Goal: Task Accomplishment & Management: Manage account settings

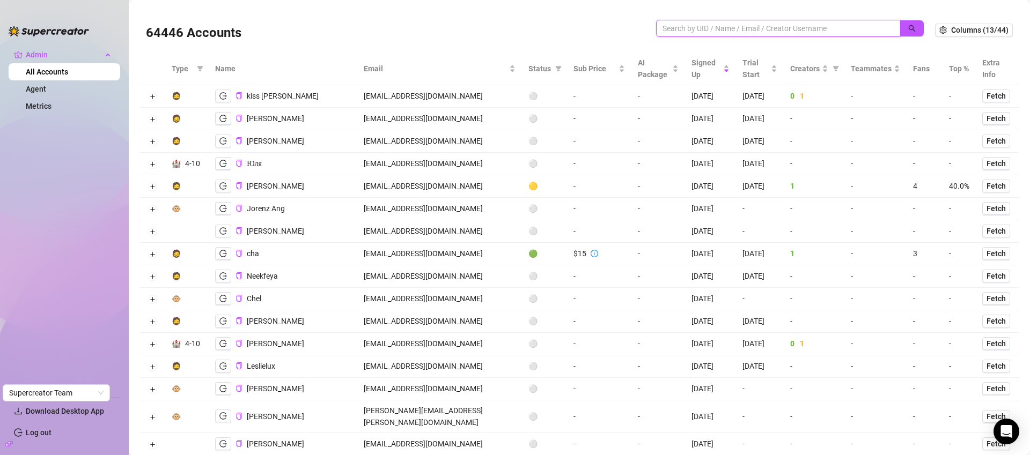
click at [721, 30] on input "search" at bounding box center [773, 29] width 223 height 12
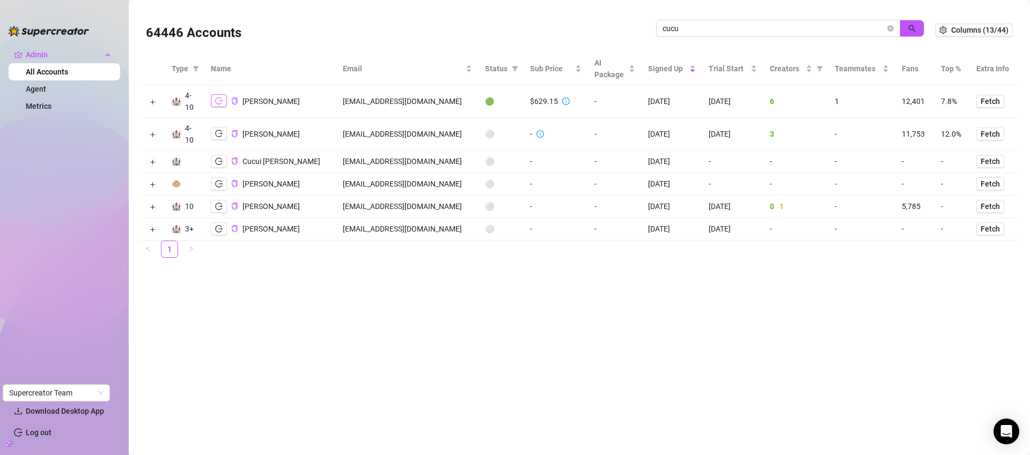
click at [219, 105] on button "button" at bounding box center [219, 100] width 16 height 13
click at [759, 33] on input "cucu" at bounding box center [773, 29] width 223 height 12
paste input "david@greymatterdigital.ai"
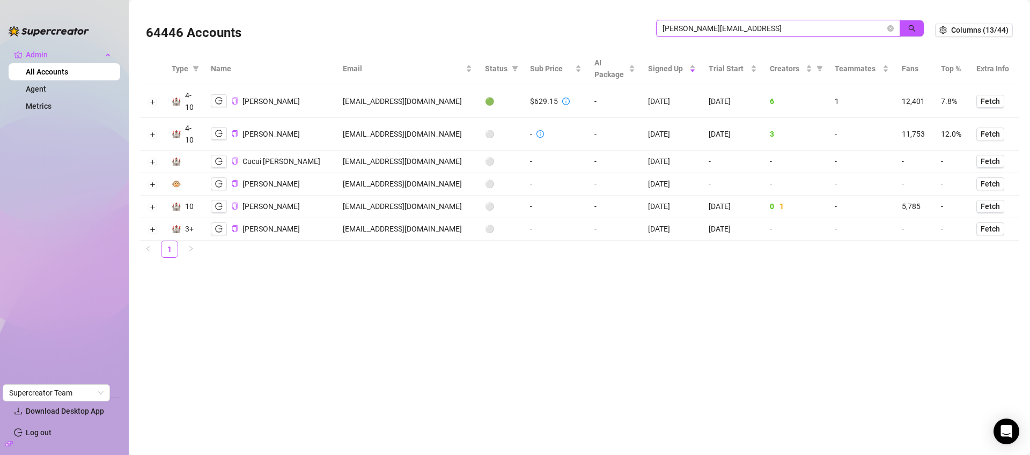
type input "david@greymatterdigital.ai"
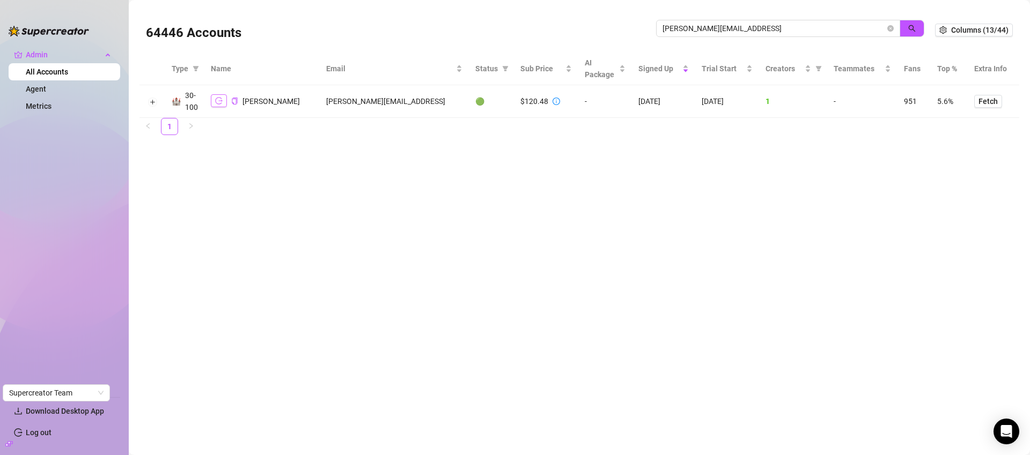
click at [220, 99] on icon "logout" at bounding box center [219, 101] width 8 height 8
click at [893, 30] on icon "close-circle" at bounding box center [890, 28] width 6 height 6
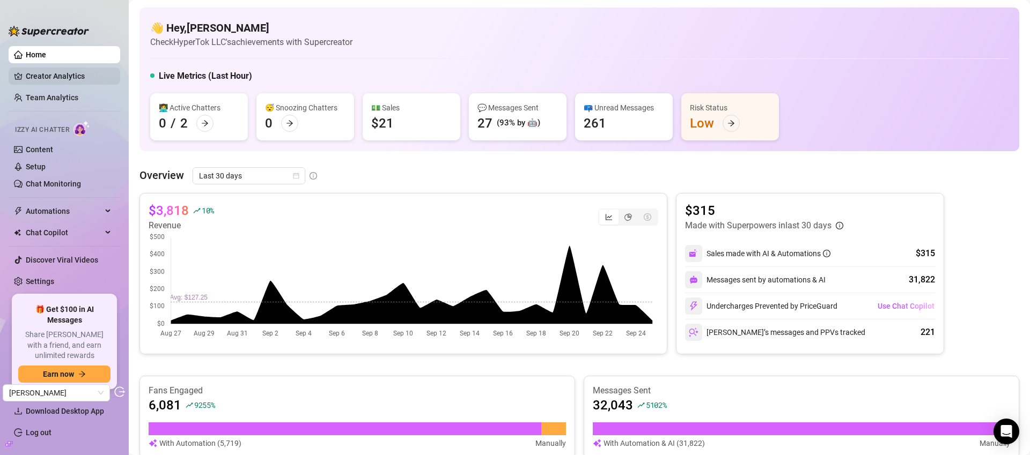
click at [61, 79] on link "Creator Analytics" at bounding box center [69, 76] width 86 height 17
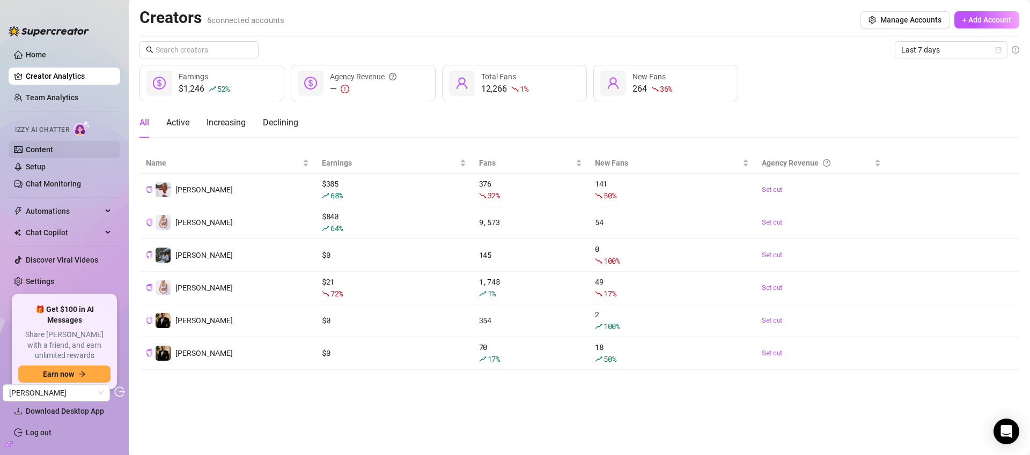
click at [53, 154] on link "Content" at bounding box center [39, 149] width 27 height 9
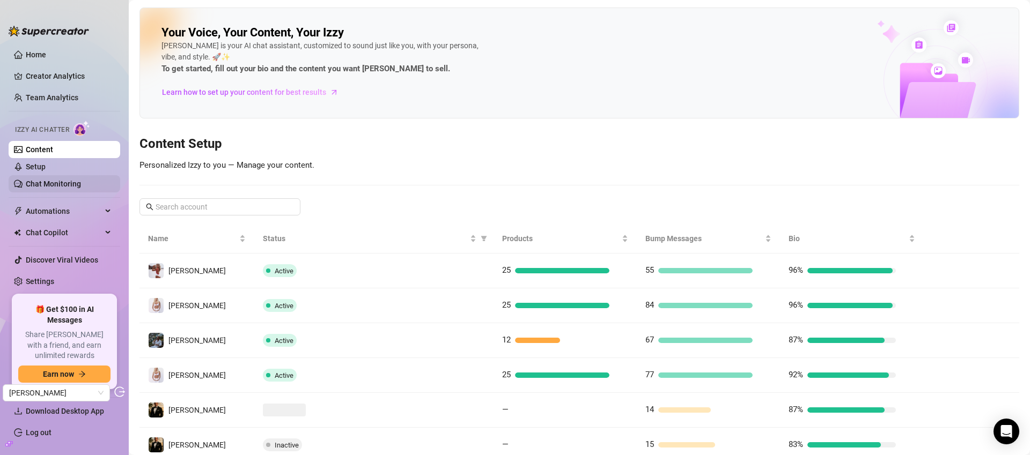
click at [56, 183] on link "Chat Monitoring" at bounding box center [53, 184] width 55 height 9
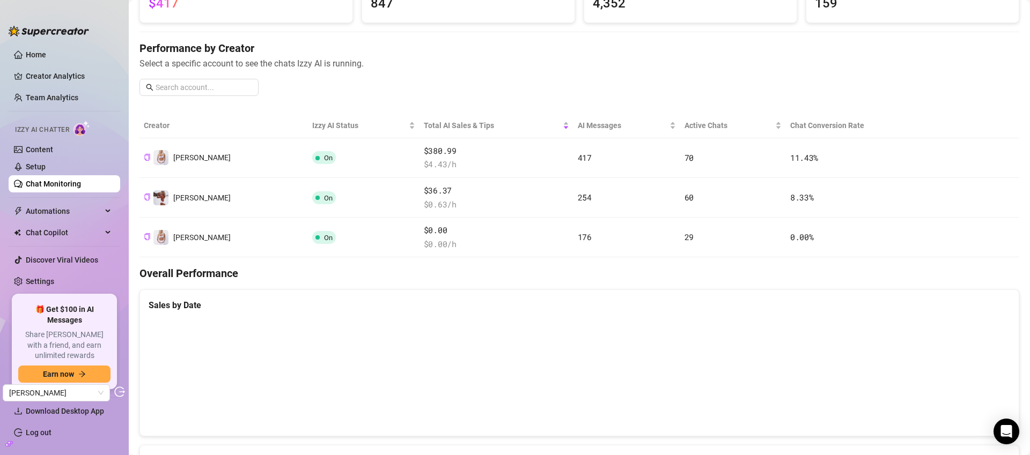
scroll to position [121, 0]
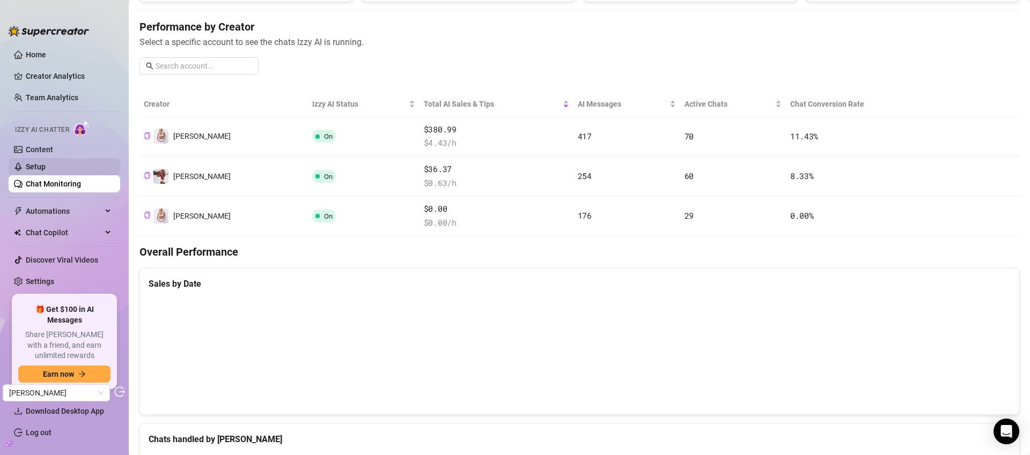
click at [46, 164] on link "Setup" at bounding box center [36, 167] width 20 height 9
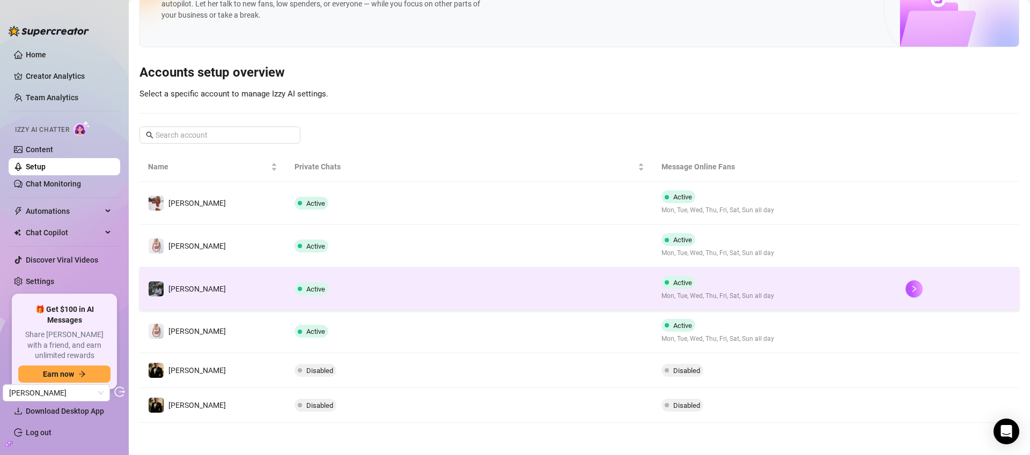
scroll to position [51, 0]
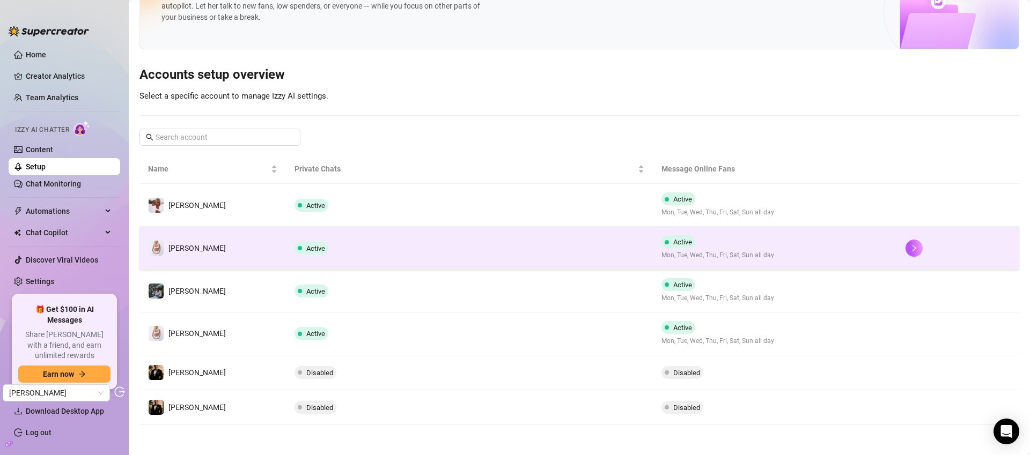
click at [600, 236] on td "Active" at bounding box center [469, 248] width 366 height 43
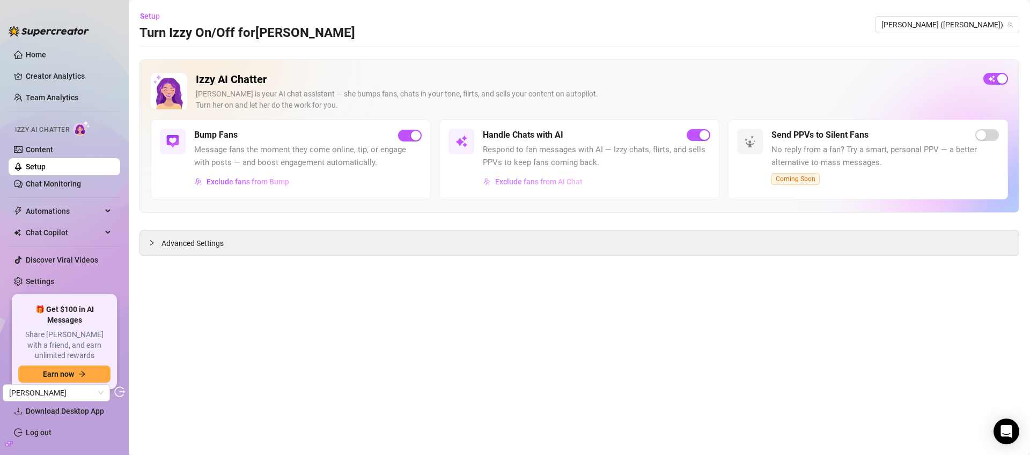
click at [543, 180] on span "Exclude fans from AI Chat" at bounding box center [538, 182] width 87 height 9
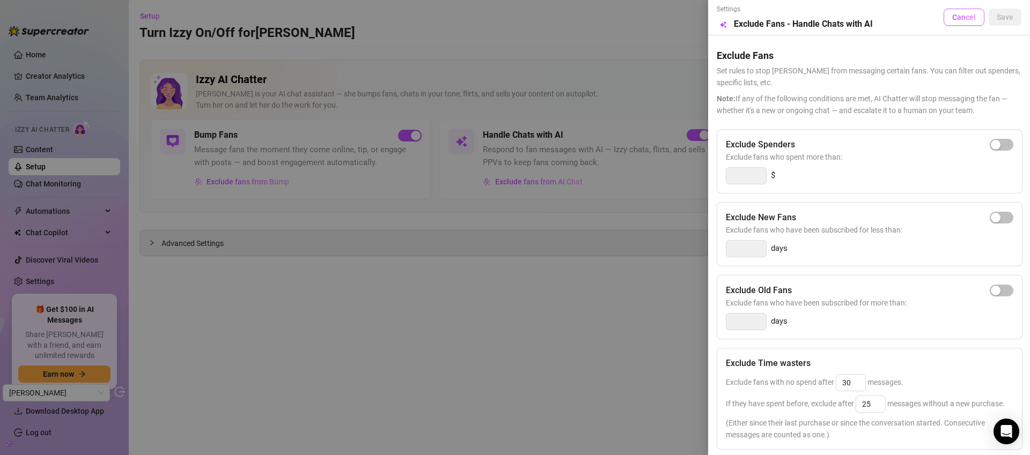
click at [955, 23] on button "Cancel" at bounding box center [963, 17] width 41 height 17
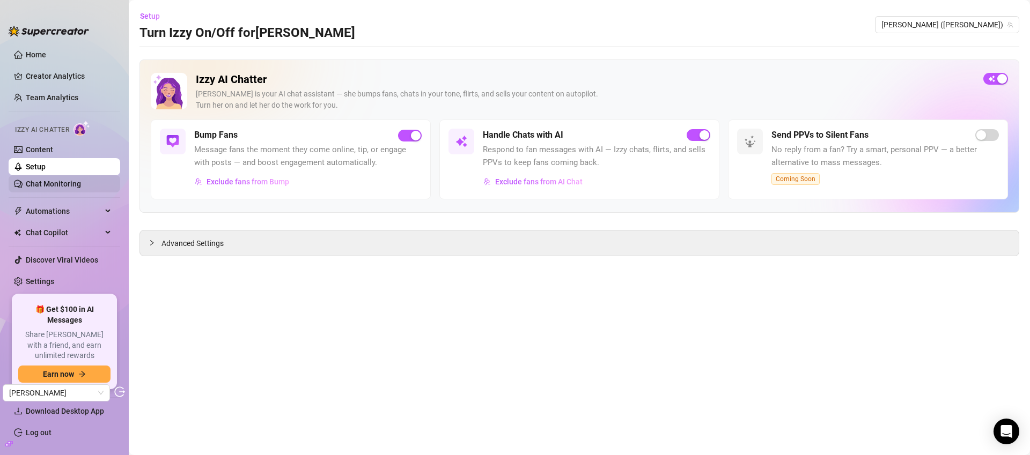
click at [40, 184] on link "Chat Monitoring" at bounding box center [53, 184] width 55 height 9
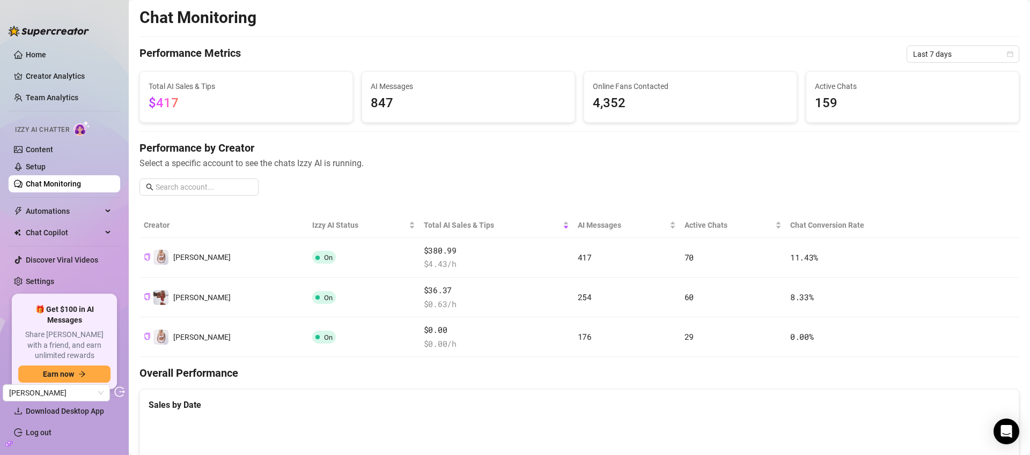
click at [54, 111] on li at bounding box center [65, 111] width 112 height 1
click at [72, 83] on link "Creator Analytics" at bounding box center [69, 76] width 86 height 17
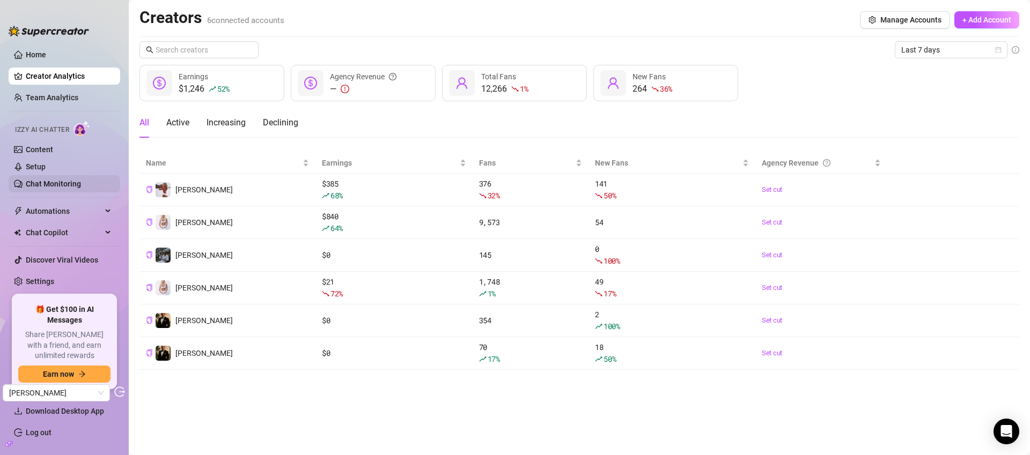
click at [80, 180] on link "Chat Monitoring" at bounding box center [53, 184] width 55 height 9
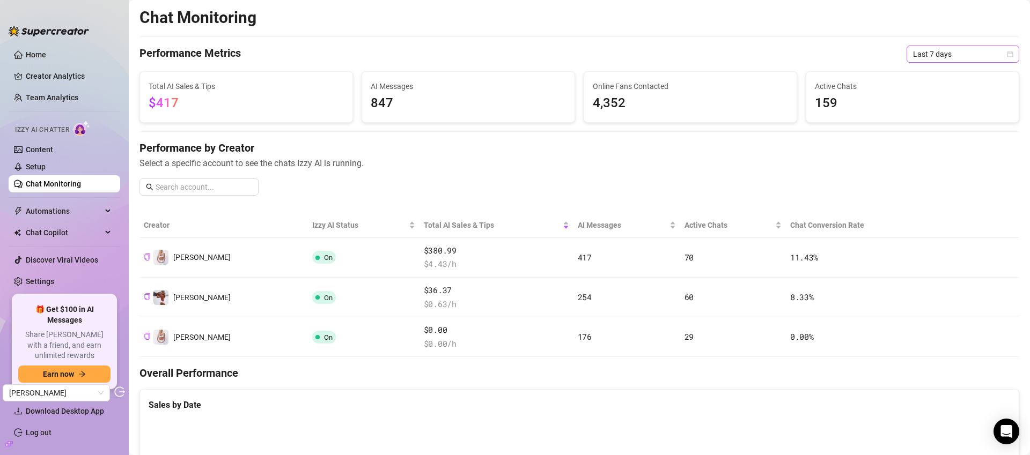
click at [965, 49] on span "Last 7 days" at bounding box center [963, 54] width 100 height 16
click at [959, 115] on div "Last 30 days" at bounding box center [954, 110] width 95 height 12
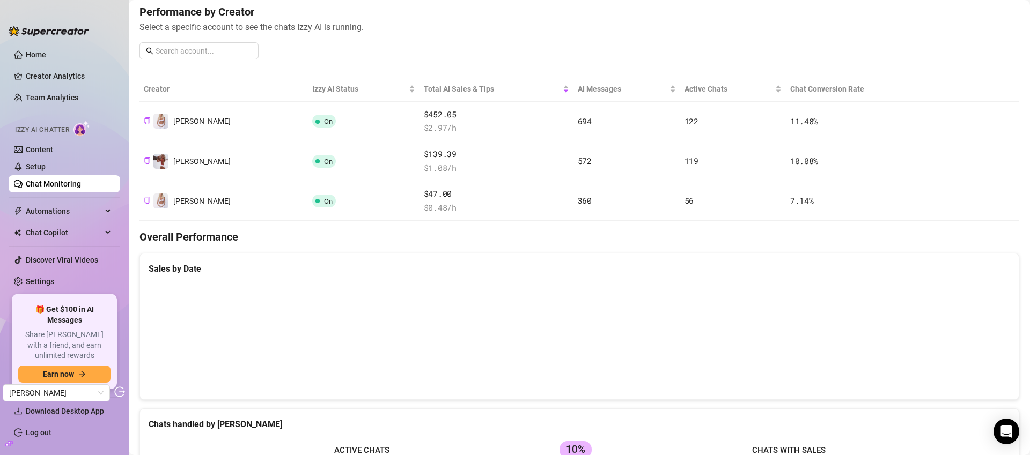
scroll to position [193, 0]
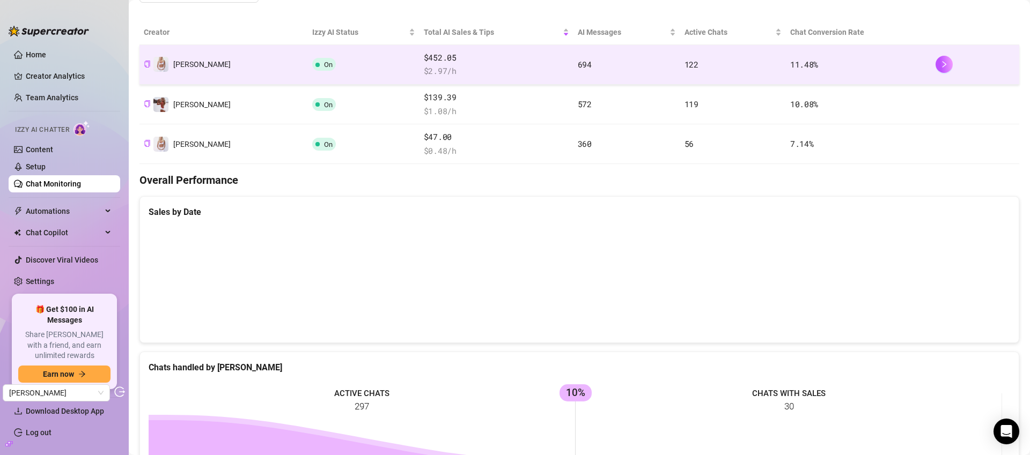
click at [727, 65] on td "122" at bounding box center [733, 65] width 106 height 40
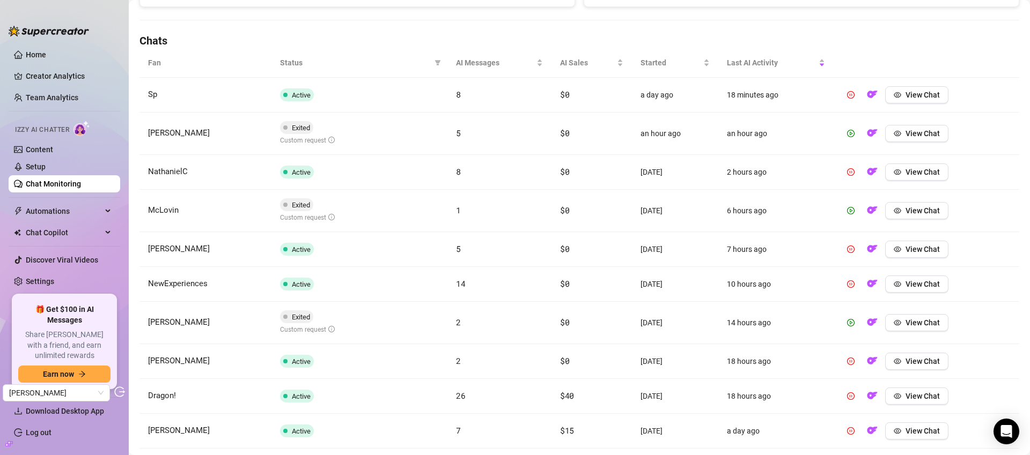
scroll to position [350, 0]
click at [919, 134] on span "View Chat" at bounding box center [922, 134] width 34 height 9
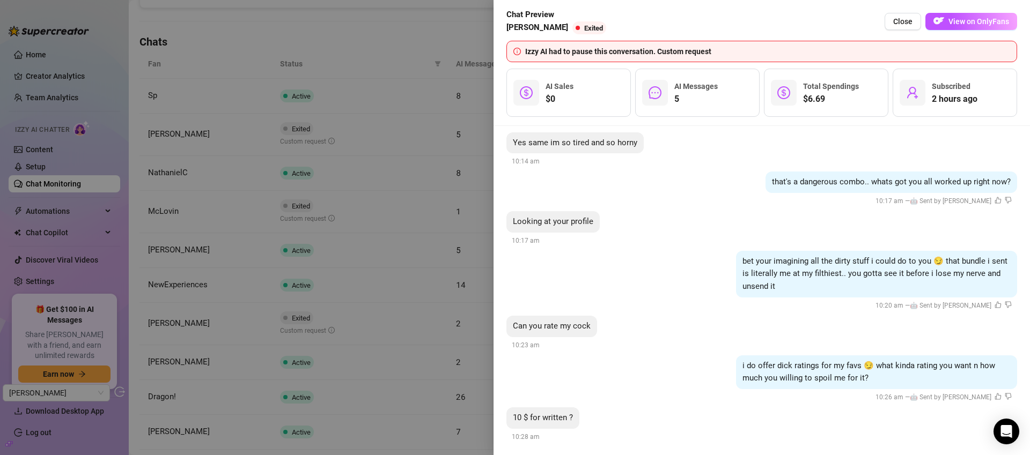
scroll to position [429, 0]
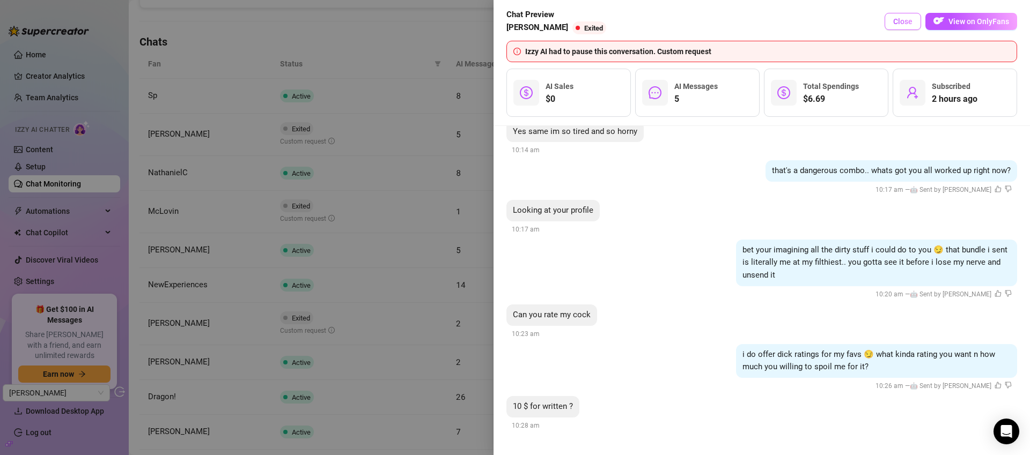
click at [894, 20] on button "Close" at bounding box center [902, 21] width 36 height 17
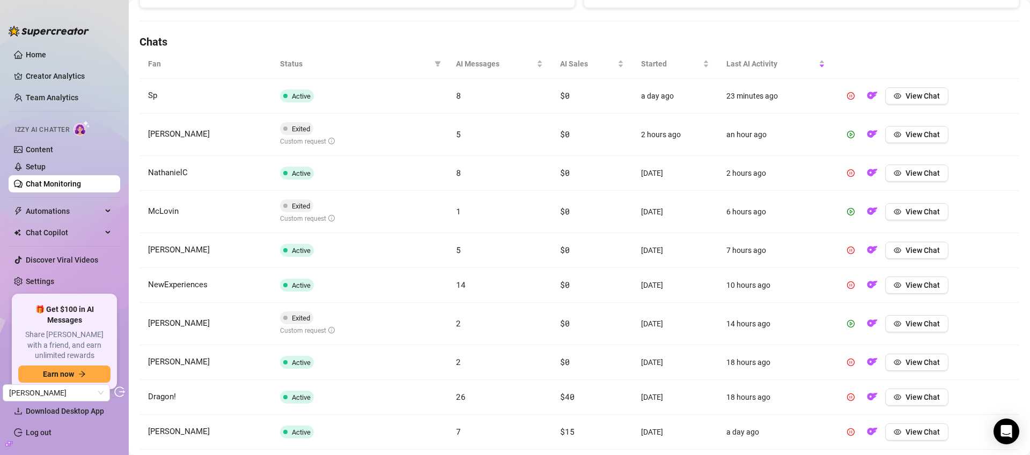
scroll to position [350, 0]
click at [915, 212] on span "View Chat" at bounding box center [922, 212] width 34 height 9
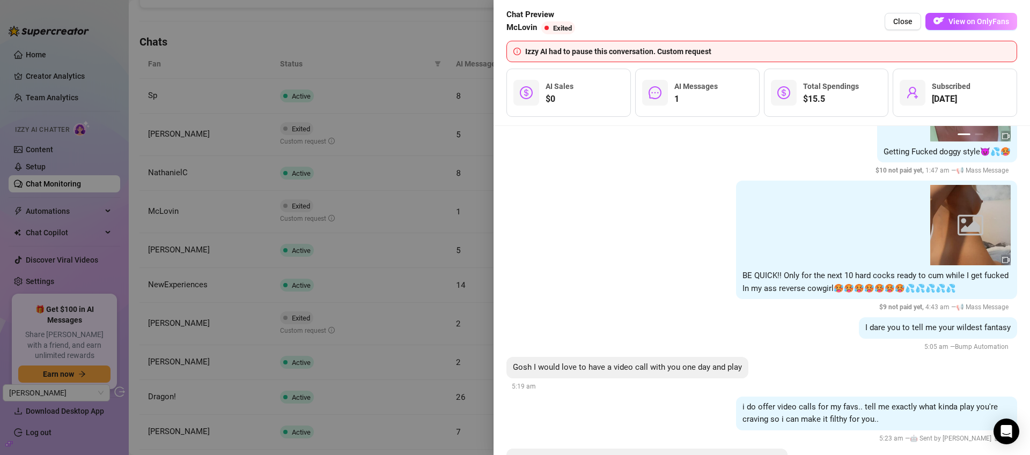
scroll to position [7114, 0]
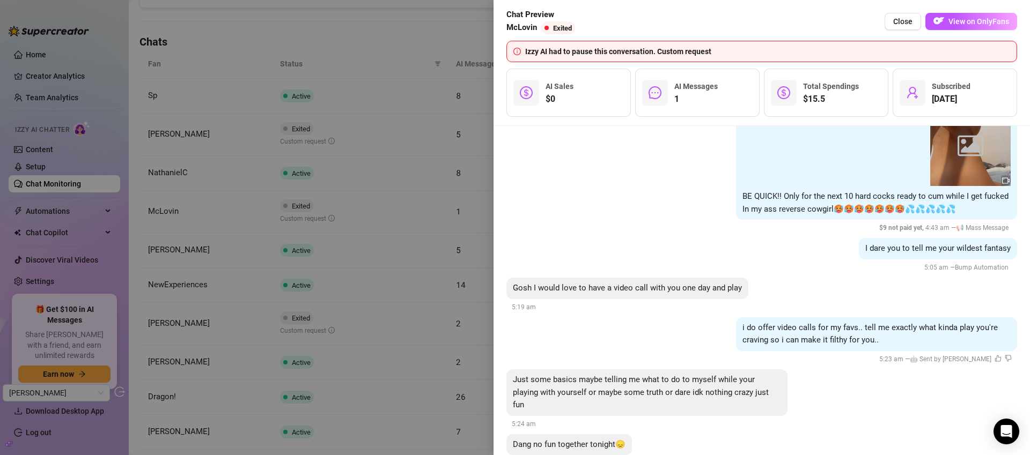
click at [443, 318] on div at bounding box center [515, 227] width 1030 height 455
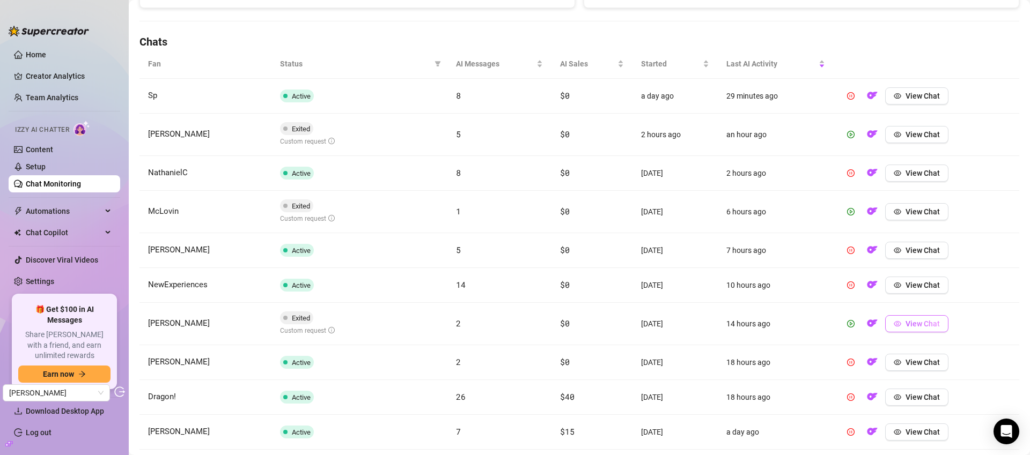
click at [914, 321] on span "View Chat" at bounding box center [922, 324] width 34 height 9
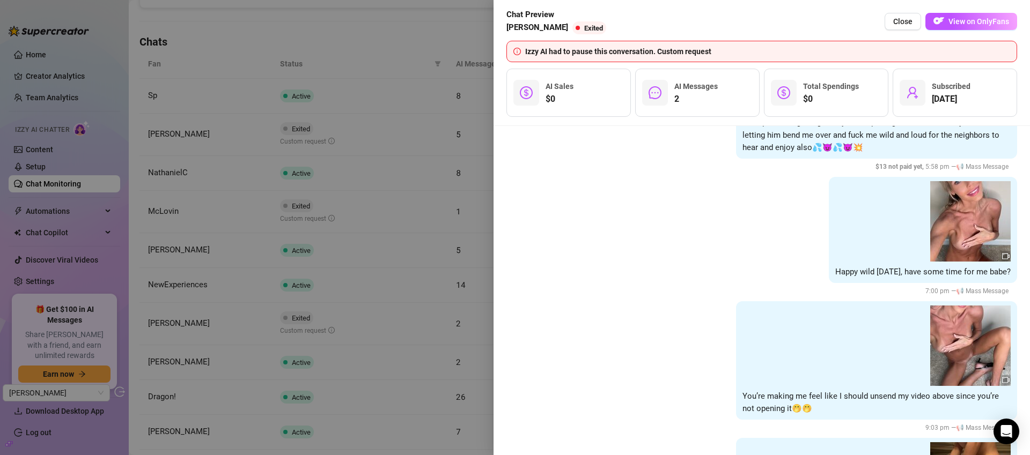
scroll to position [5042, 0]
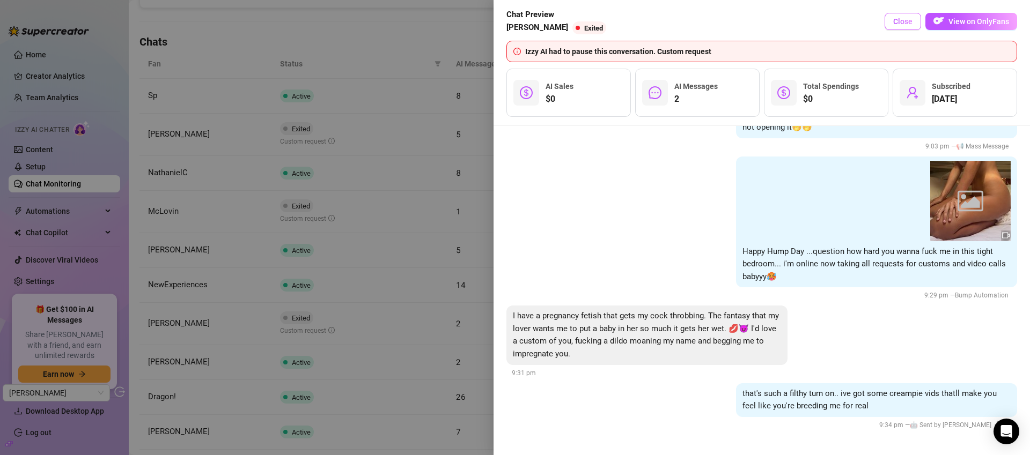
click at [911, 23] on span "Close" at bounding box center [902, 21] width 19 height 9
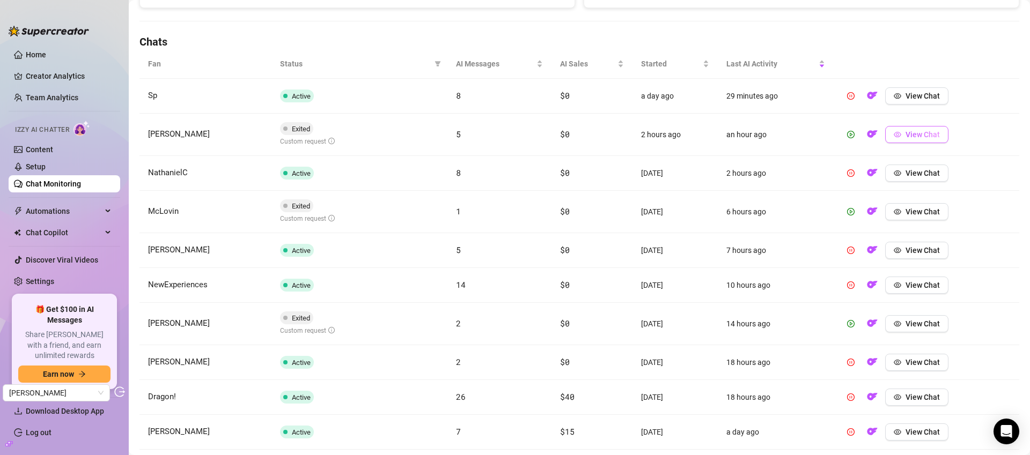
click at [918, 134] on span "View Chat" at bounding box center [922, 134] width 34 height 9
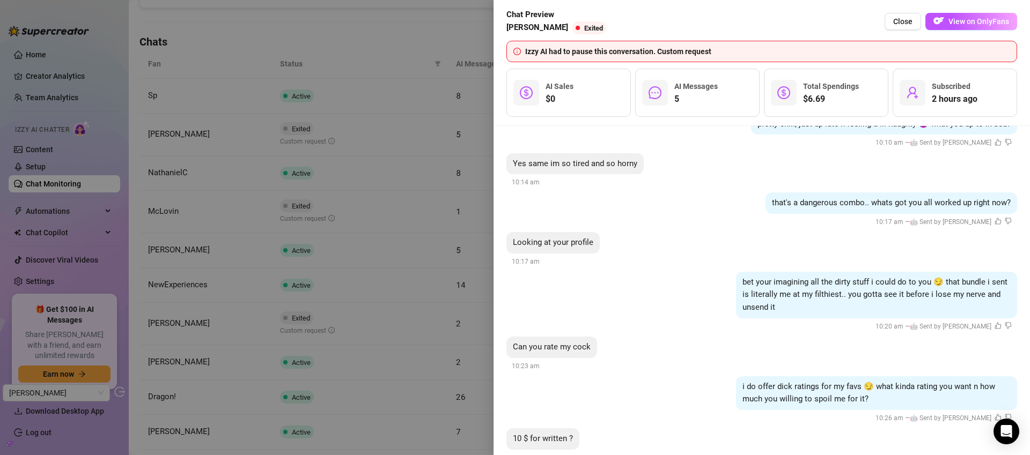
scroll to position [429, 0]
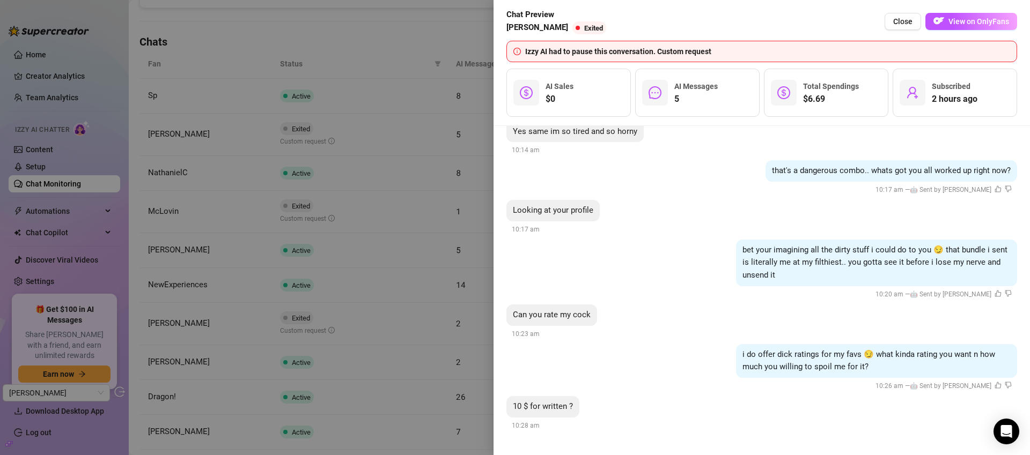
click at [388, 43] on div at bounding box center [515, 227] width 1030 height 455
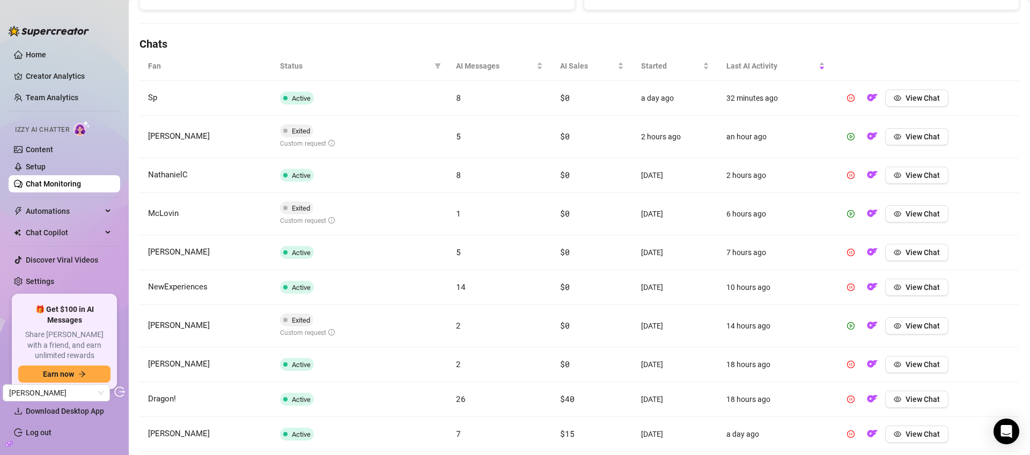
scroll to position [346, 0]
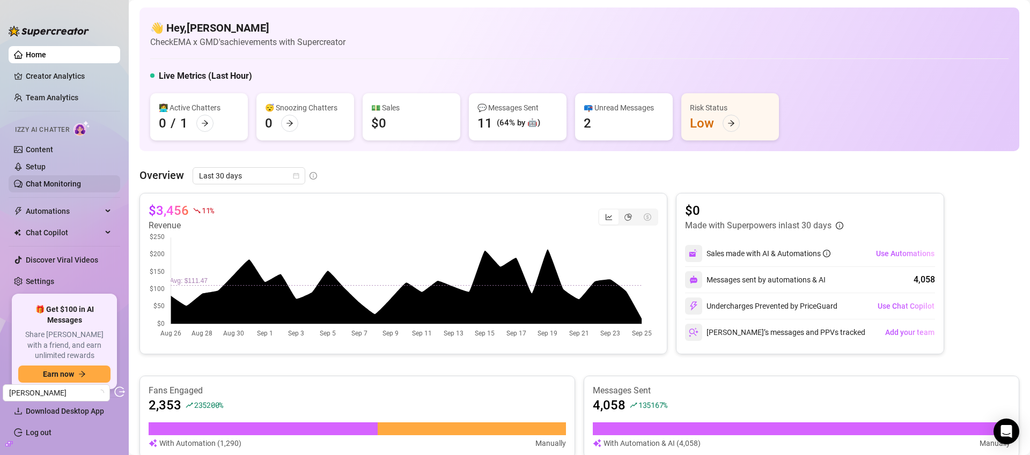
click at [43, 185] on link "Chat Monitoring" at bounding box center [53, 184] width 55 height 9
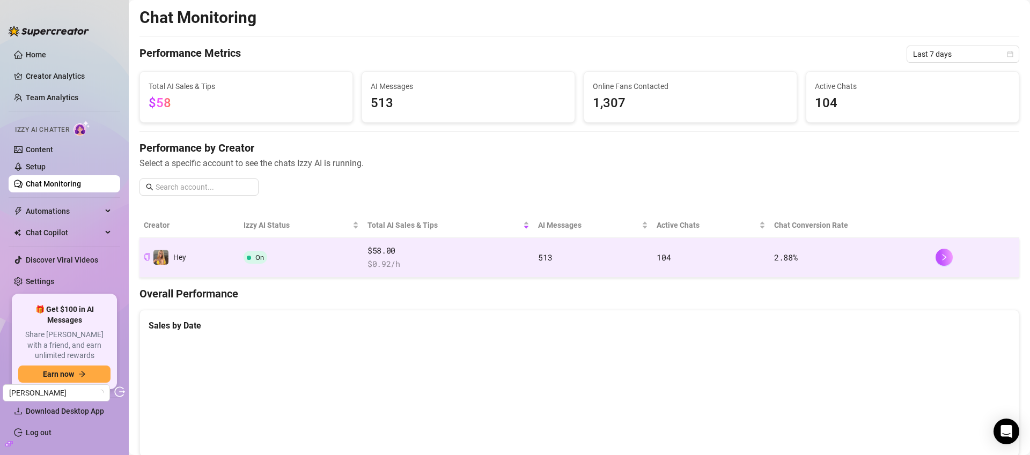
click at [432, 259] on span "$ 0.92 /h" at bounding box center [448, 264] width 163 height 13
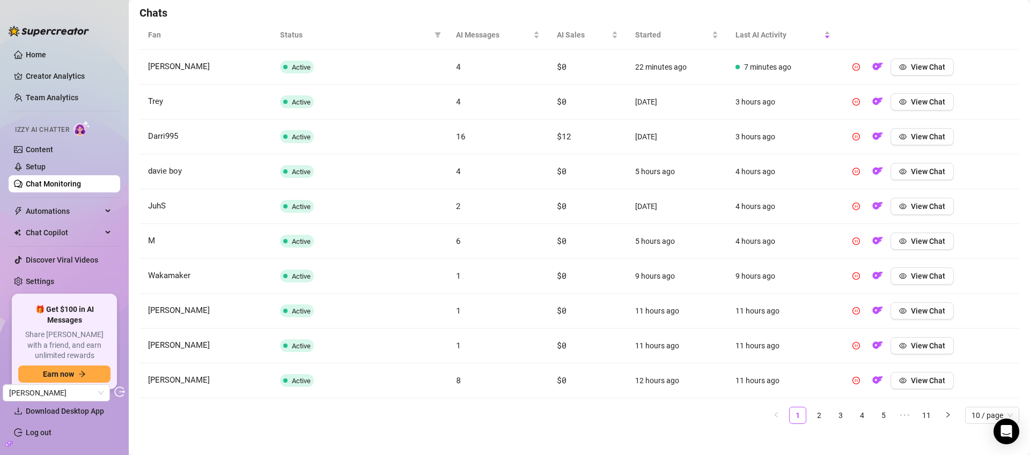
scroll to position [388, 0]
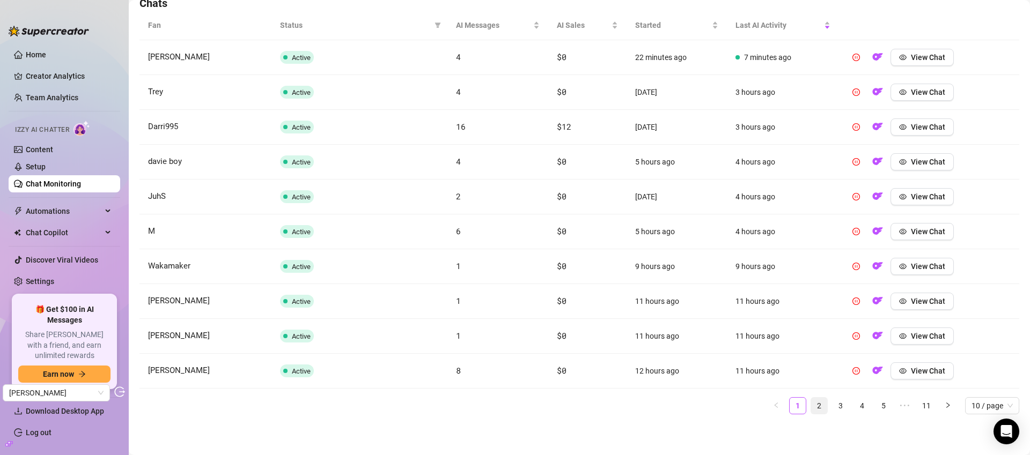
click at [814, 408] on link "2" at bounding box center [819, 406] width 16 height 16
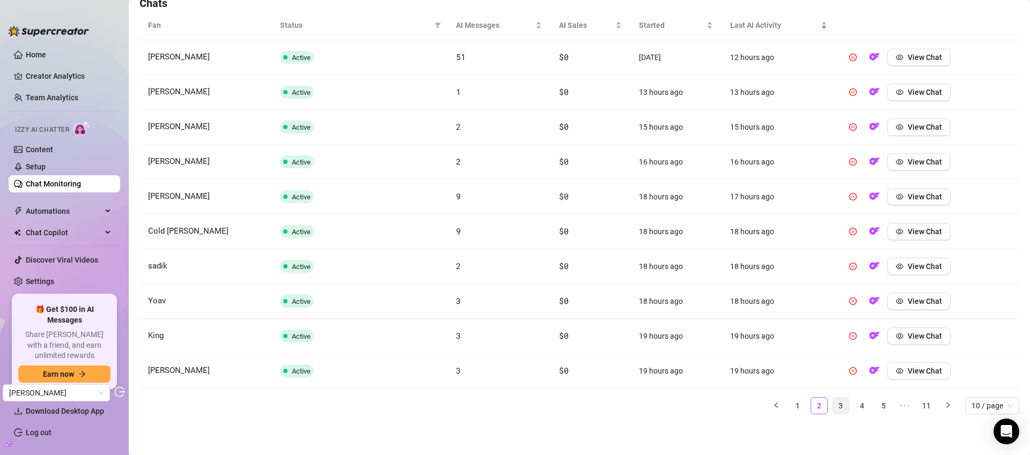
click at [832, 408] on link "3" at bounding box center [840, 406] width 16 height 16
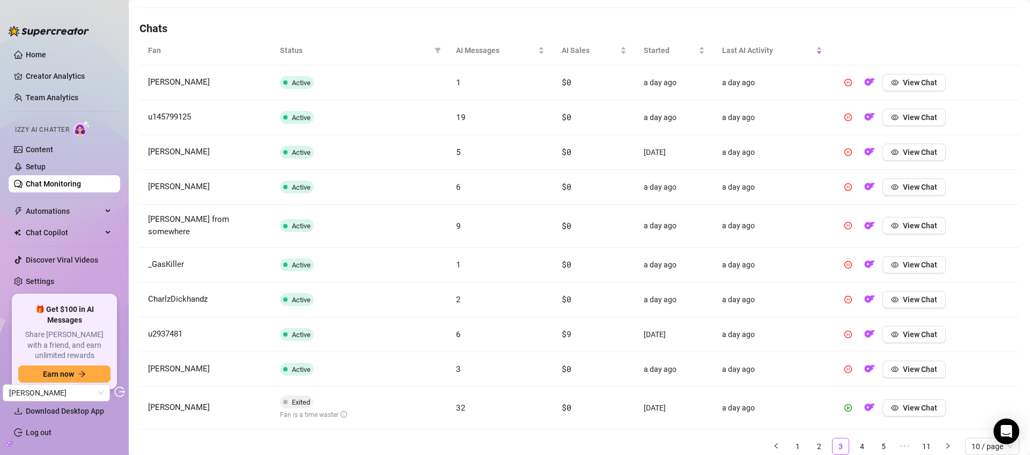
scroll to position [366, 0]
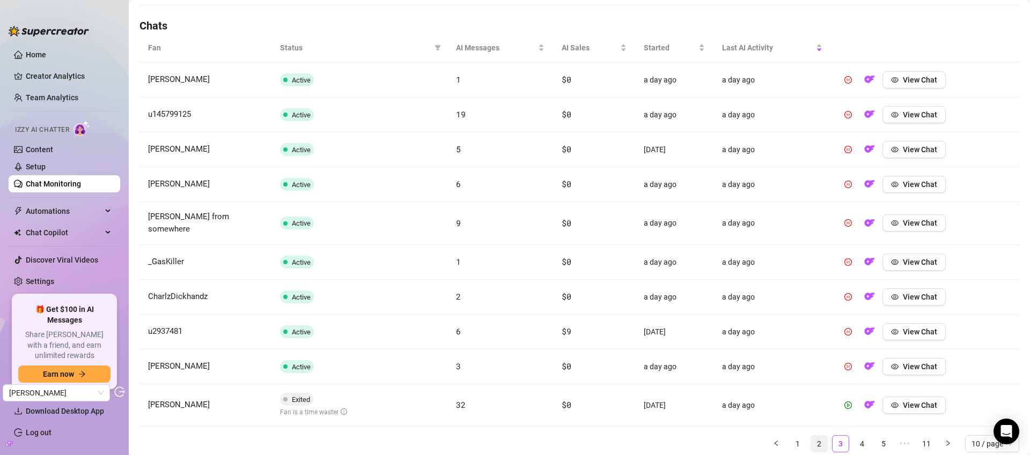
click at [811, 436] on link "2" at bounding box center [819, 444] width 16 height 16
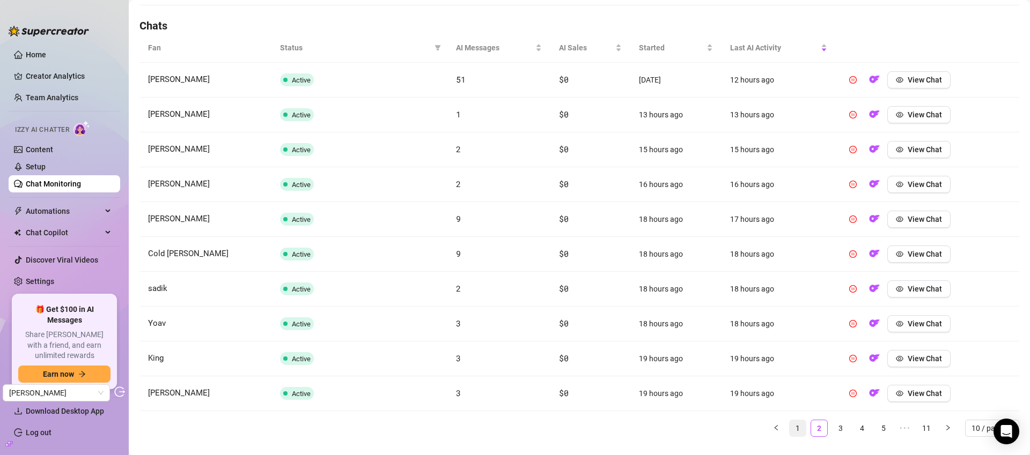
click at [790, 430] on link "1" at bounding box center [798, 429] width 16 height 16
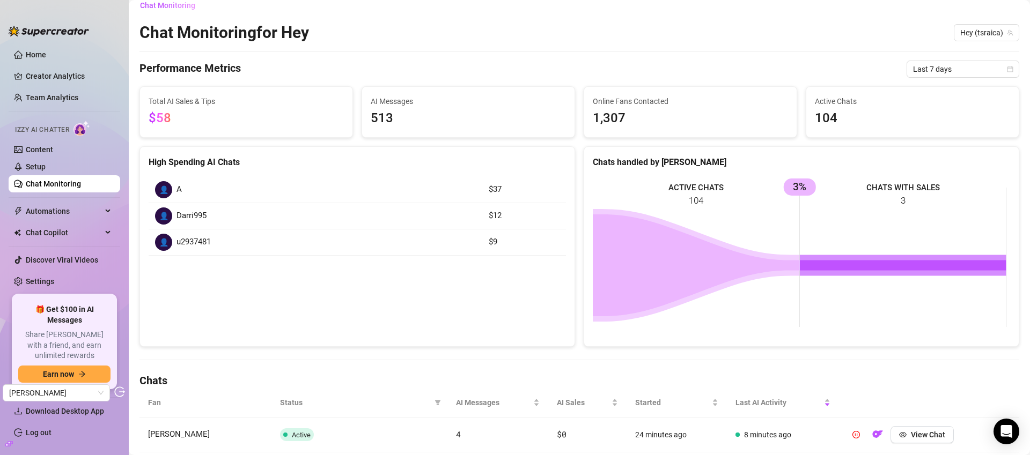
scroll to position [0, 0]
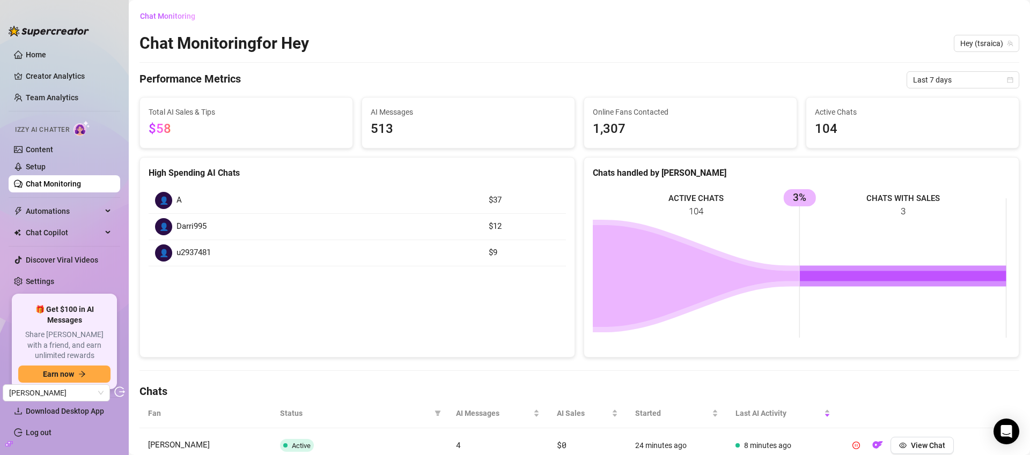
click at [42, 182] on link "Chat Monitoring" at bounding box center [53, 184] width 55 height 9
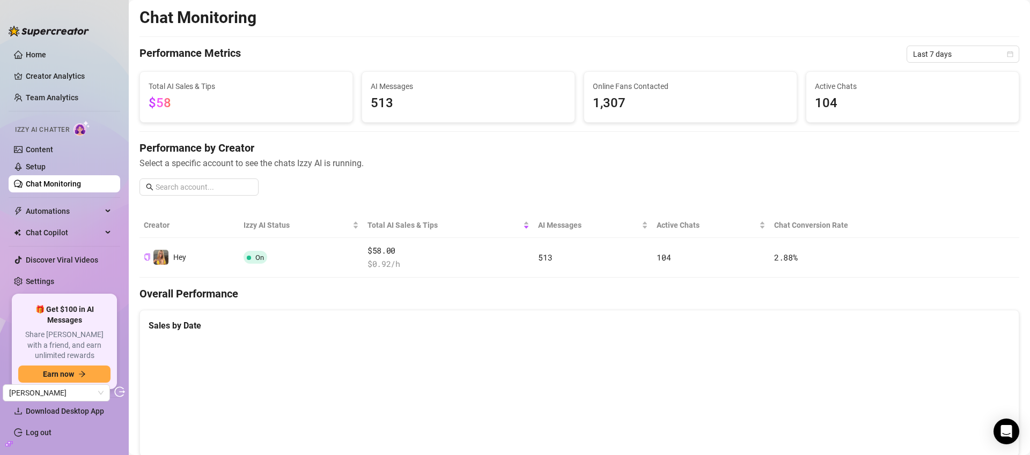
drag, startPoint x: 94, startPoint y: 165, endPoint x: 127, endPoint y: 167, distance: 32.8
click at [46, 165] on link "Setup" at bounding box center [36, 167] width 20 height 9
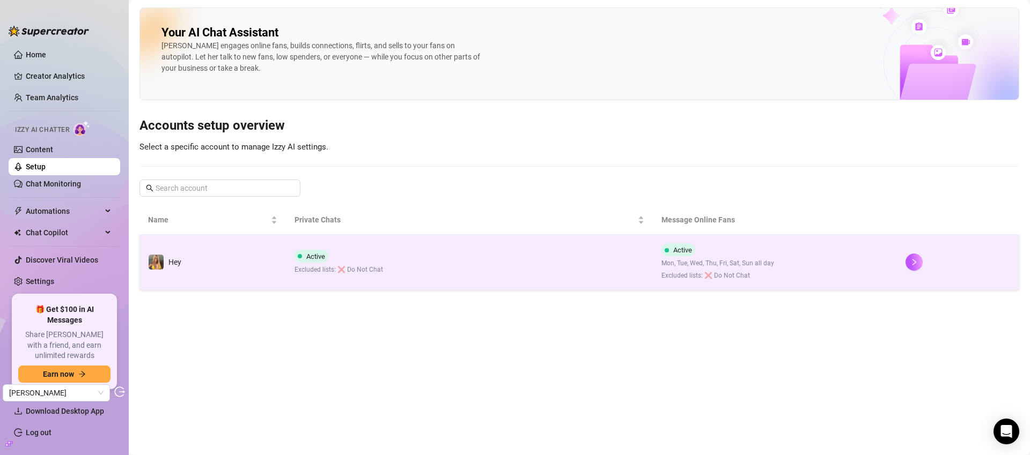
click at [810, 248] on td "Active Mon, Tue, Wed, Thu, Fri, Sat, Sun all day Excluded lists: ❌ Do Not Chat" at bounding box center [775, 262] width 245 height 55
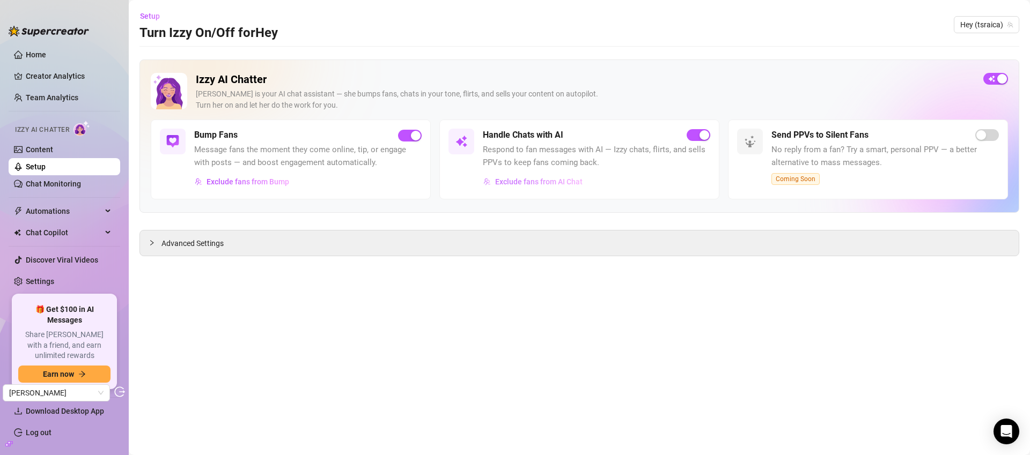
click at [554, 187] on button "Exclude fans from AI Chat" at bounding box center [533, 181] width 100 height 17
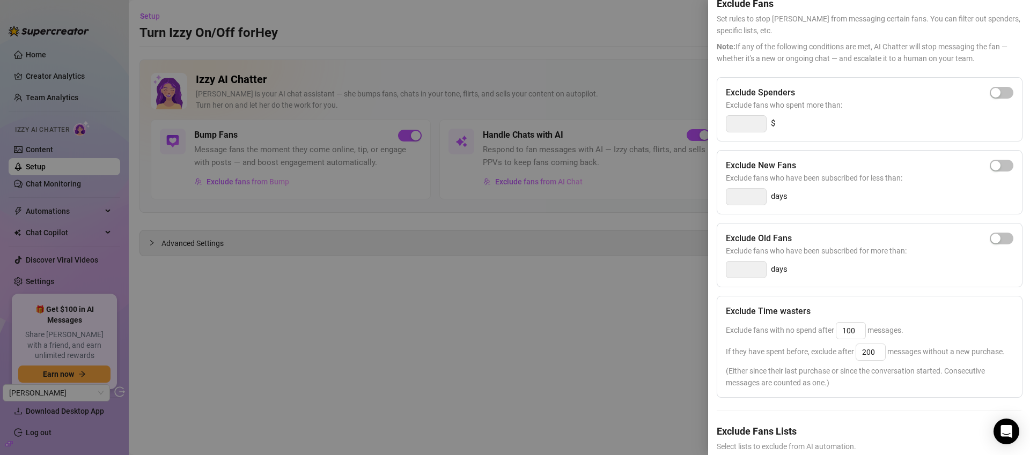
scroll to position [63, 0]
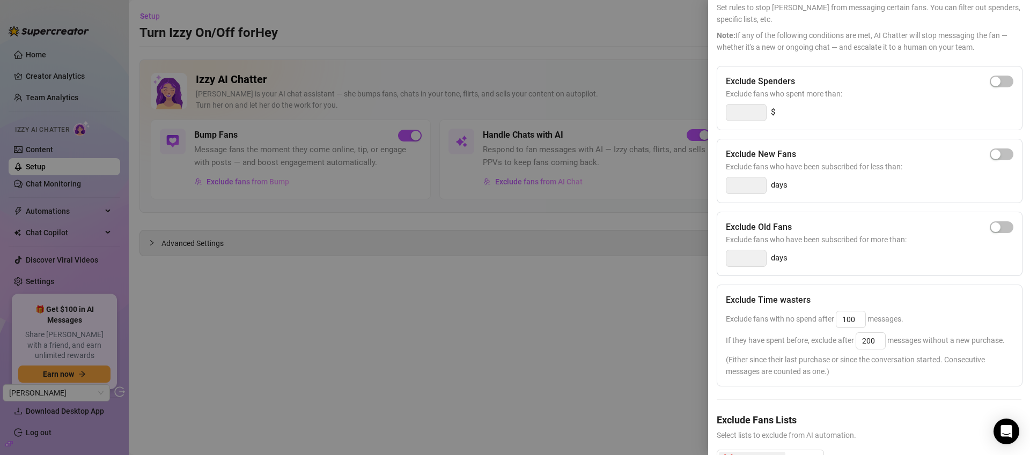
click at [63, 185] on div at bounding box center [515, 227] width 1030 height 455
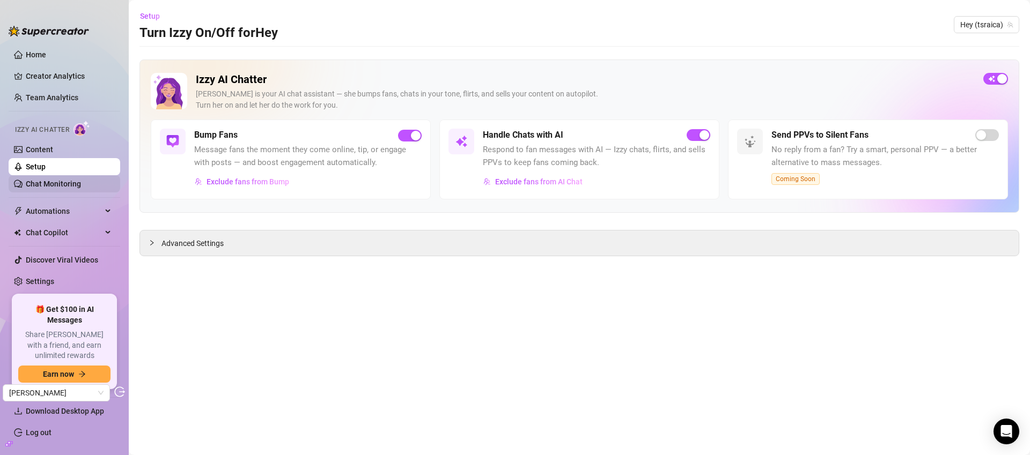
click at [67, 186] on link "Chat Monitoring" at bounding box center [53, 184] width 55 height 9
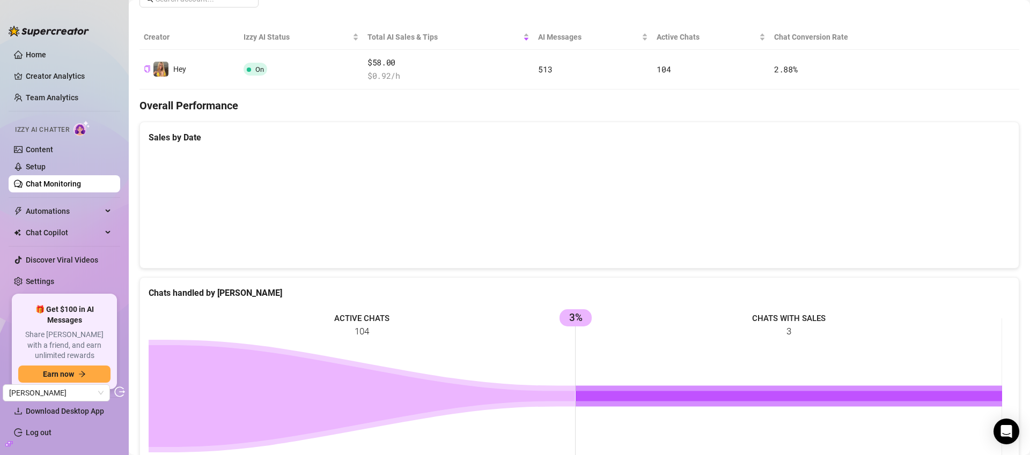
scroll to position [172, 0]
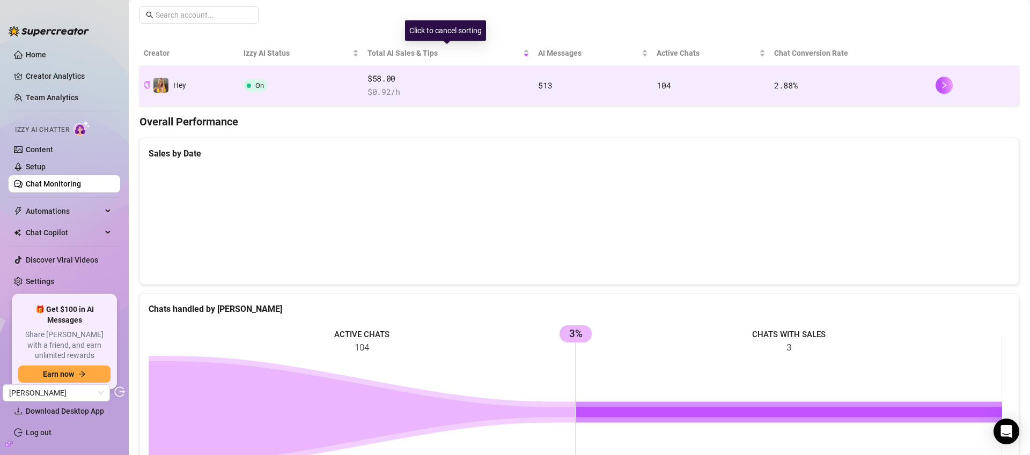
drag, startPoint x: 430, startPoint y: 79, endPoint x: 1028, endPoint y: 53, distance: 598.6
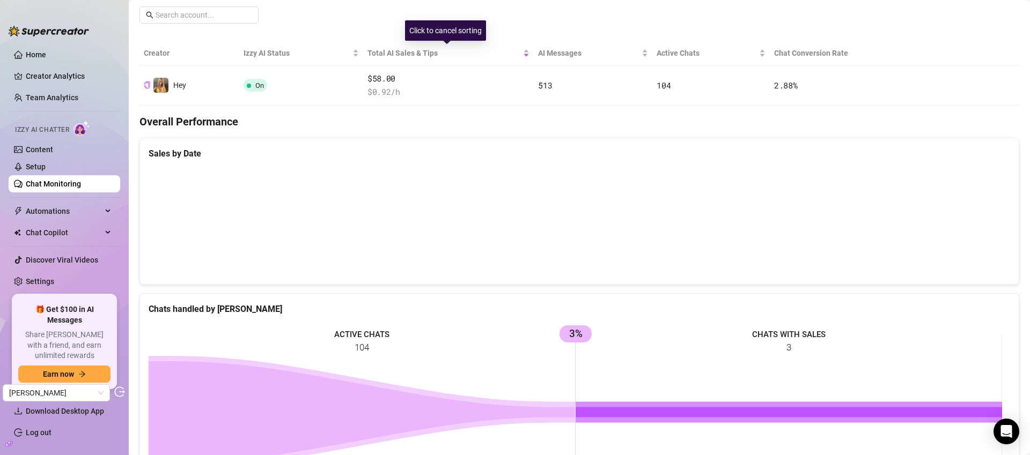
click at [430, 80] on span "$58.00" at bounding box center [448, 78] width 163 height 13
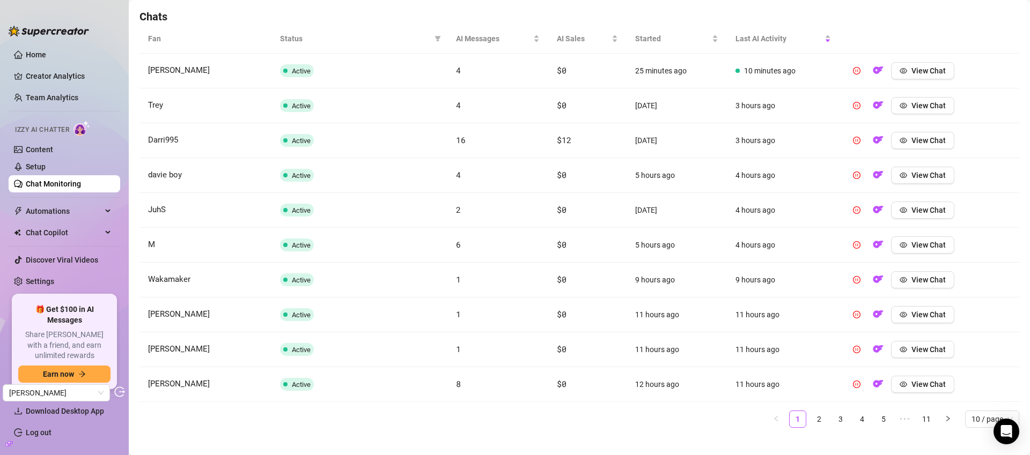
scroll to position [388, 0]
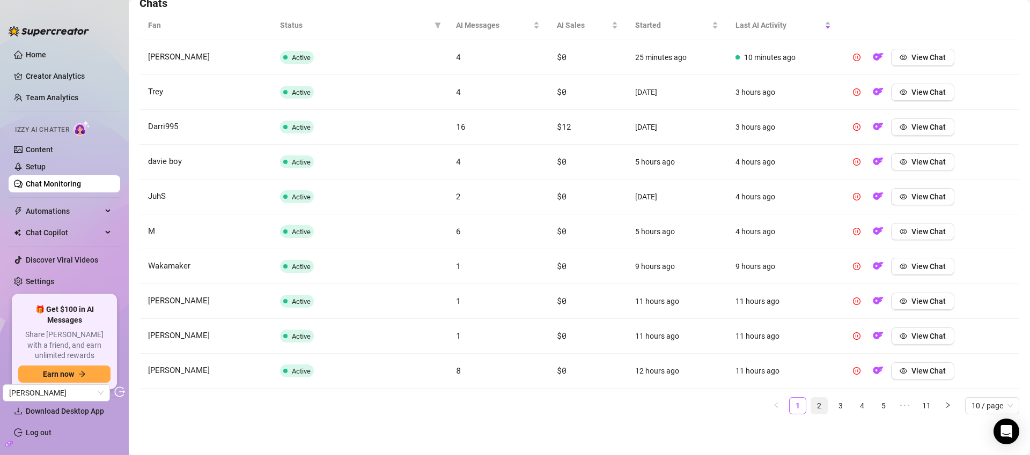
click at [811, 408] on link "2" at bounding box center [819, 406] width 16 height 16
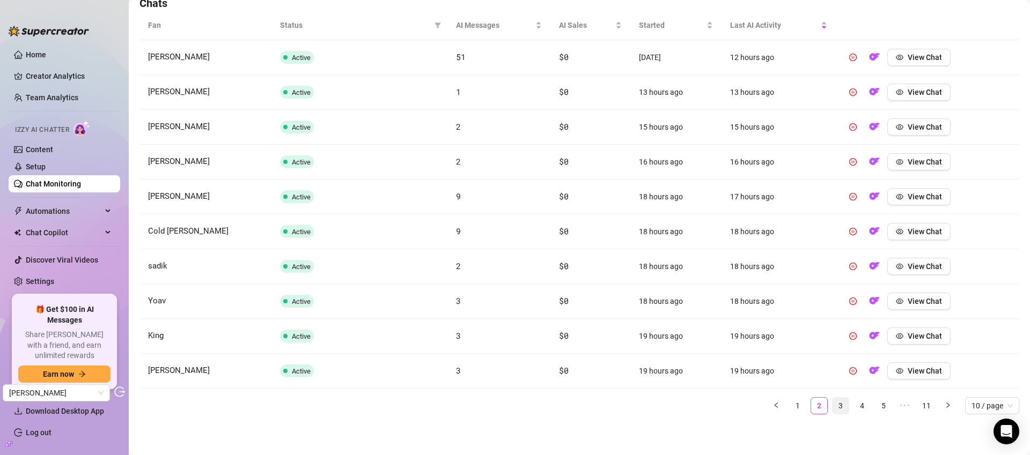
click at [833, 407] on link "3" at bounding box center [840, 406] width 16 height 16
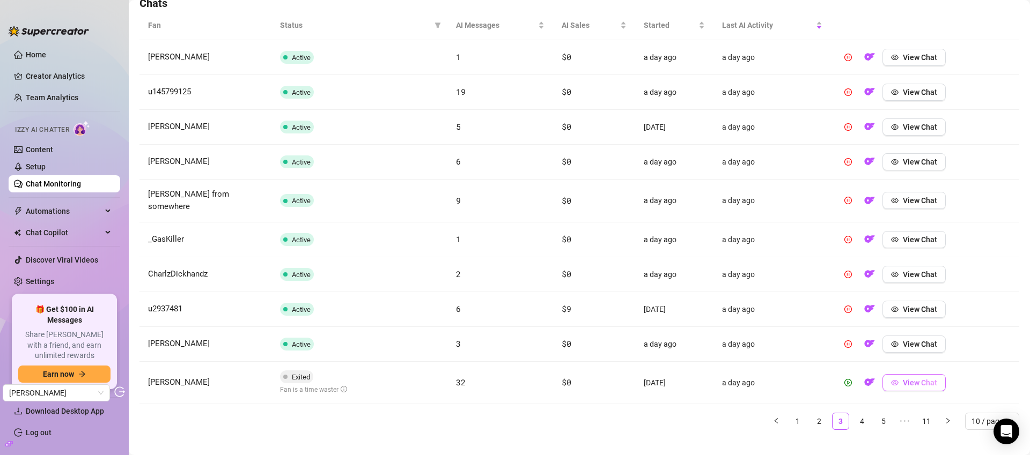
click at [930, 379] on span "View Chat" at bounding box center [920, 383] width 34 height 9
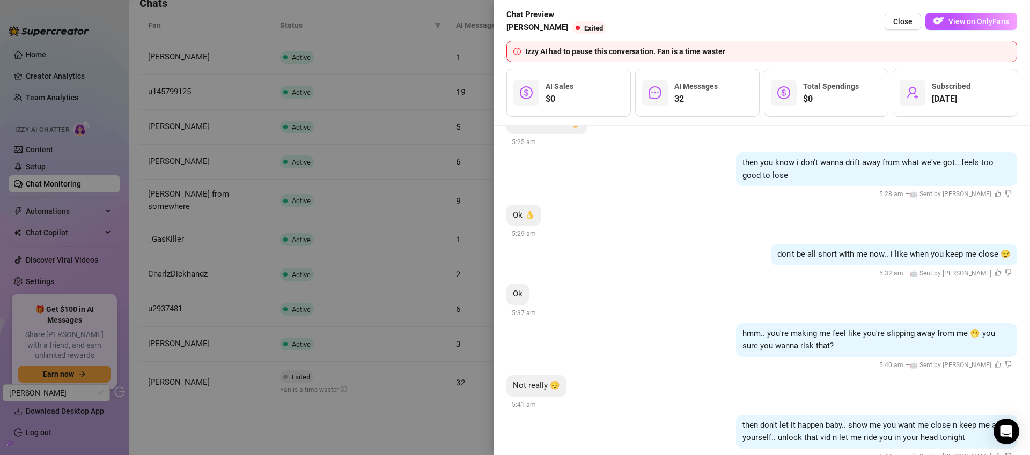
scroll to position [5319, 0]
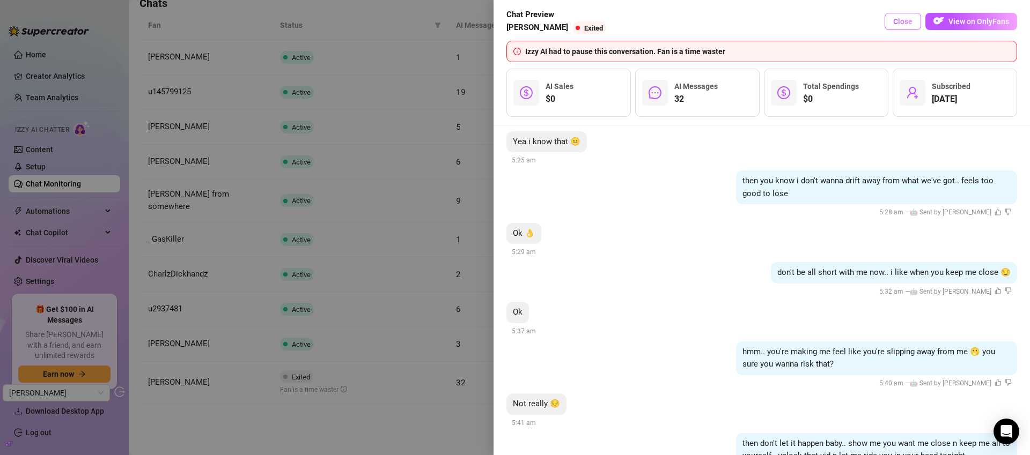
click at [913, 21] on button "Close" at bounding box center [902, 21] width 36 height 17
